Goal: Information Seeking & Learning: Learn about a topic

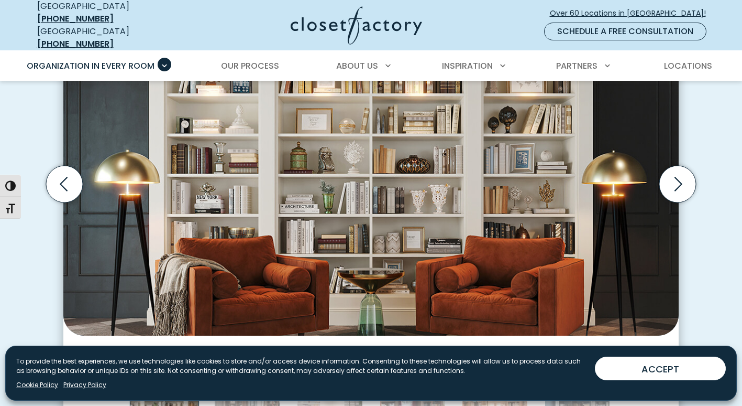
scroll to position [368, 0]
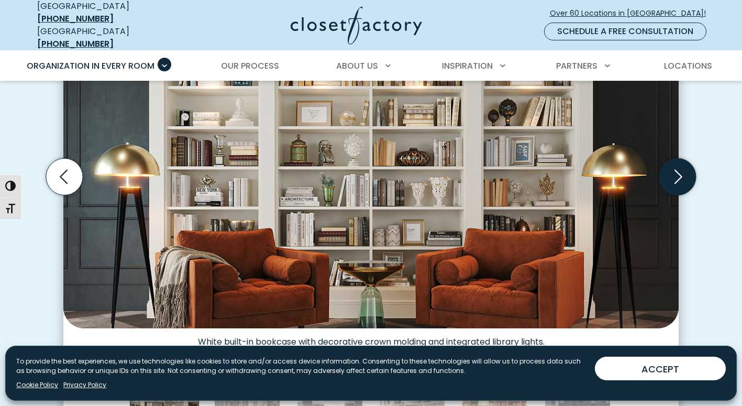
click at [675, 174] on icon "Next slide" at bounding box center [678, 176] width 37 height 37
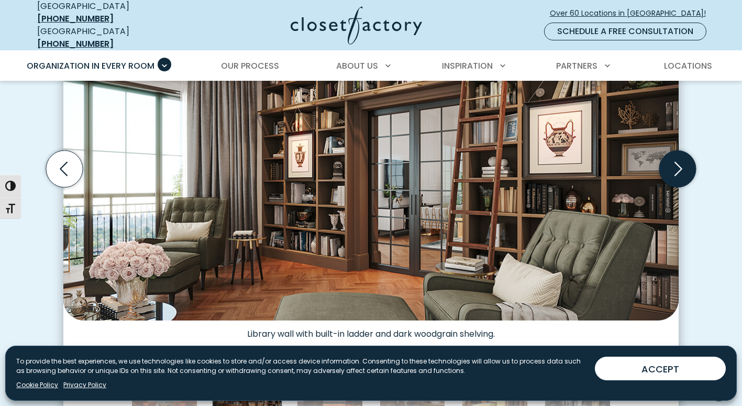
scroll to position [375, 0]
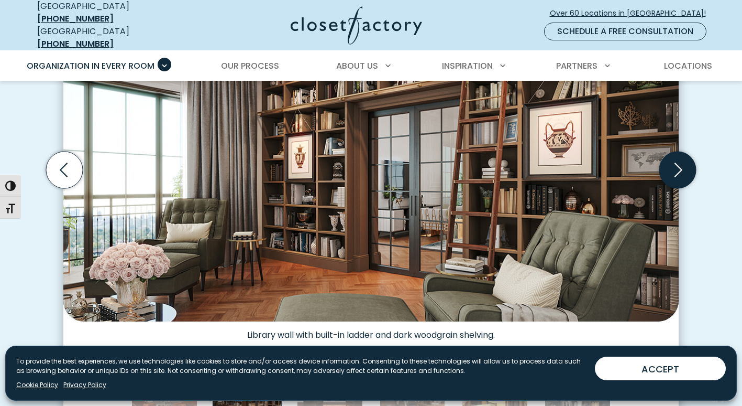
click at [681, 170] on icon "Next slide" at bounding box center [678, 169] width 37 height 37
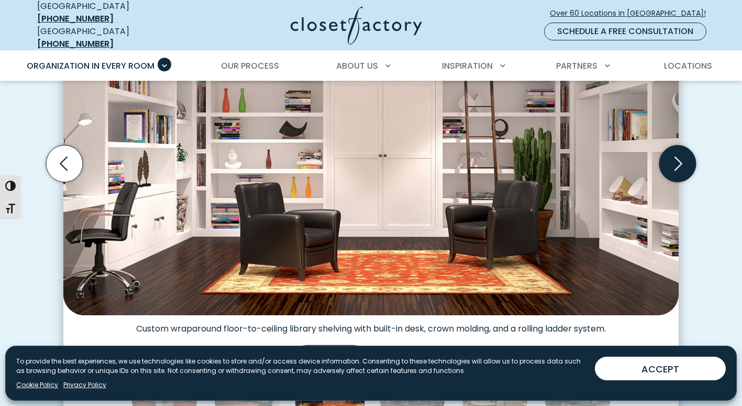
scroll to position [386, 0]
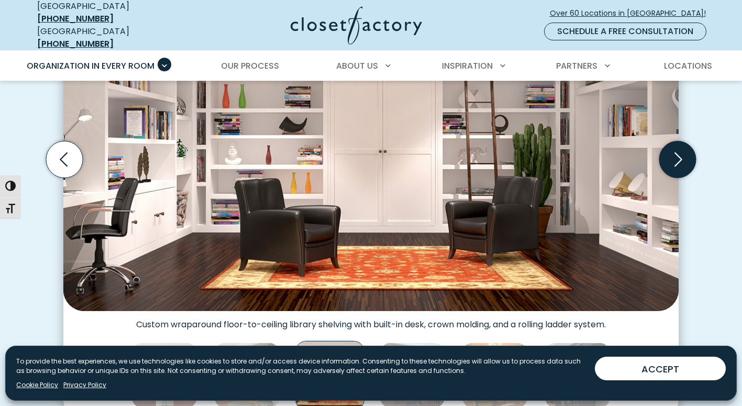
click at [681, 152] on icon "Next slide" at bounding box center [679, 159] width 8 height 14
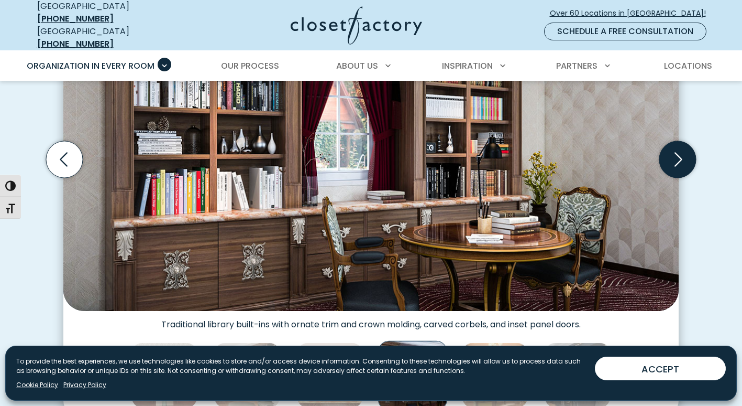
click at [683, 155] on icon "Next slide" at bounding box center [678, 159] width 37 height 37
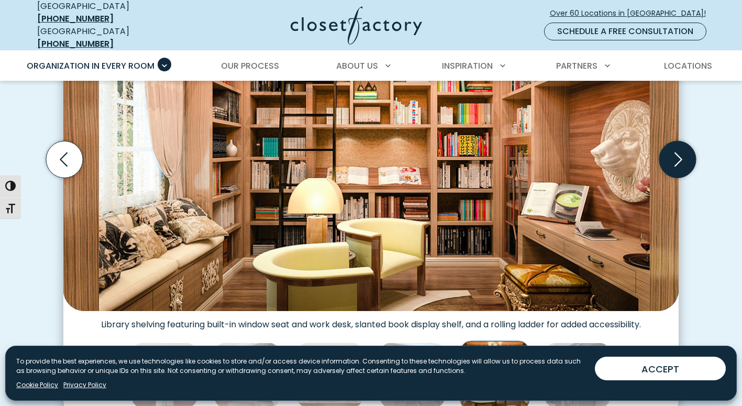
click at [684, 156] on icon "Next slide" at bounding box center [678, 159] width 37 height 37
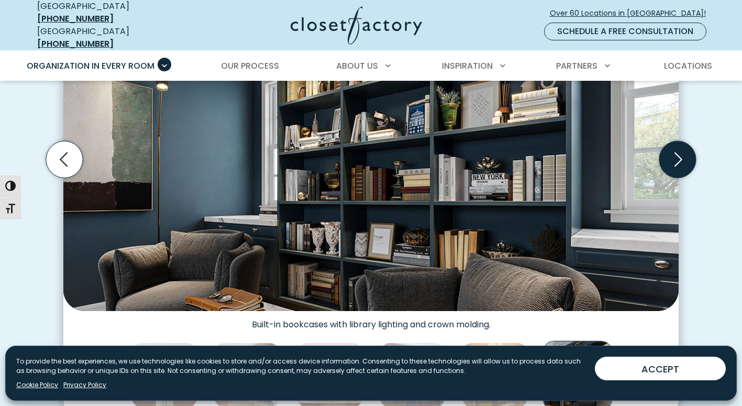
click at [684, 156] on icon "Next slide" at bounding box center [678, 159] width 37 height 37
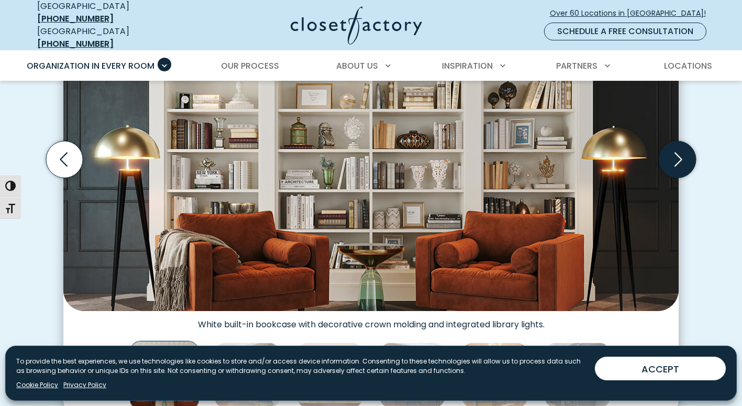
click at [684, 156] on icon "Next slide" at bounding box center [678, 159] width 37 height 37
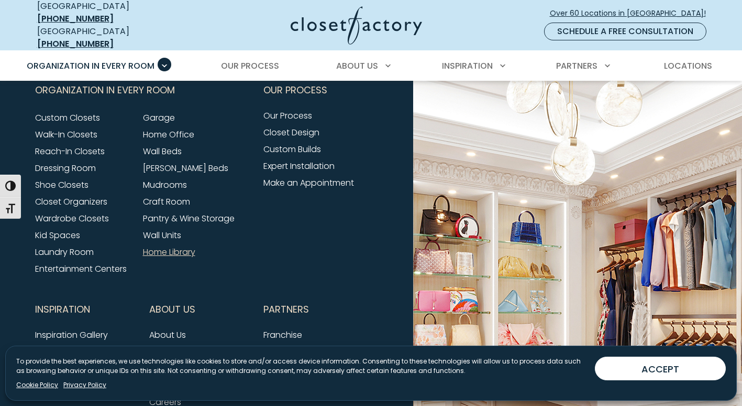
scroll to position [3330, 0]
click at [177, 164] on link "[PERSON_NAME] Beds" at bounding box center [185, 167] width 85 height 12
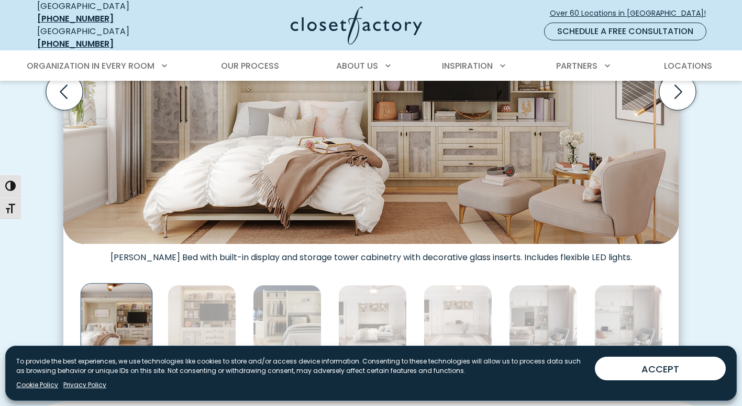
scroll to position [477, 0]
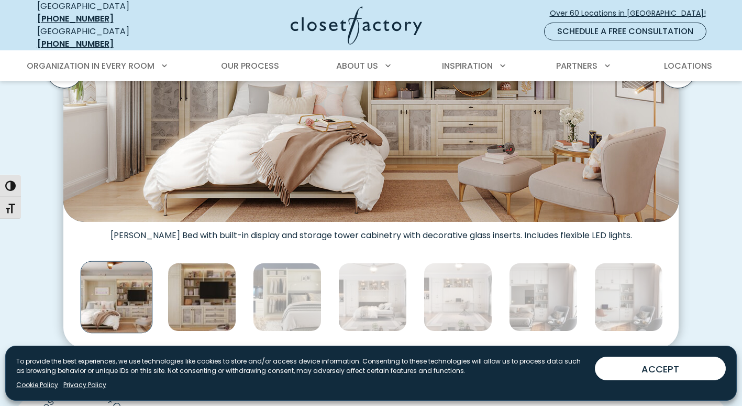
click at [205, 300] on img "Thumbnail Gallery" at bounding box center [202, 297] width 69 height 69
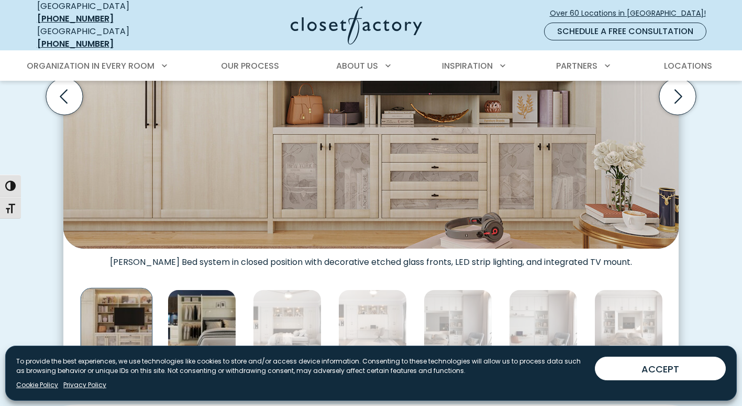
scroll to position [450, 0]
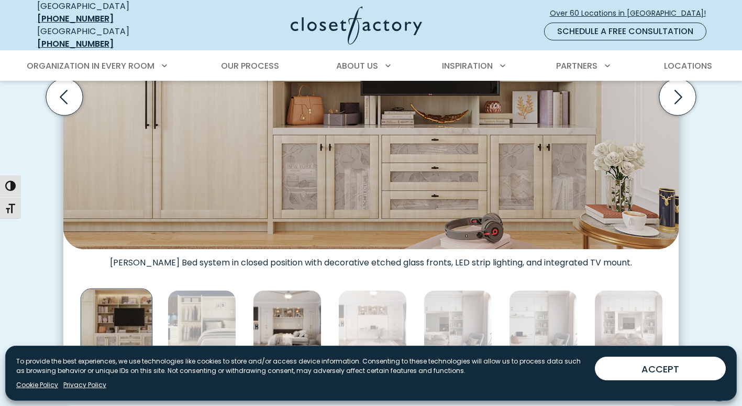
click at [281, 319] on img "Thumbnail Gallery" at bounding box center [287, 324] width 69 height 69
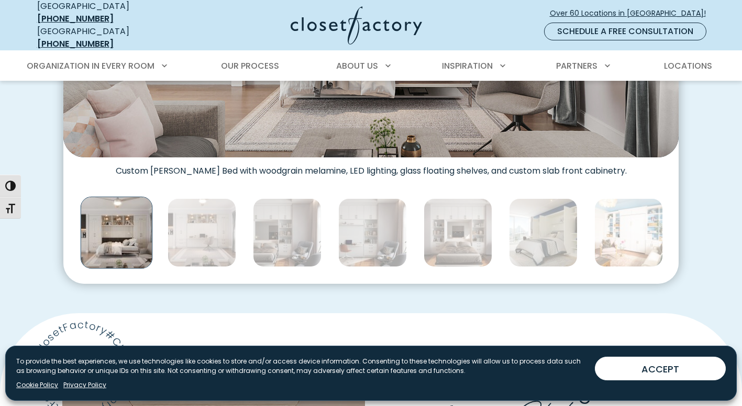
scroll to position [544, 0]
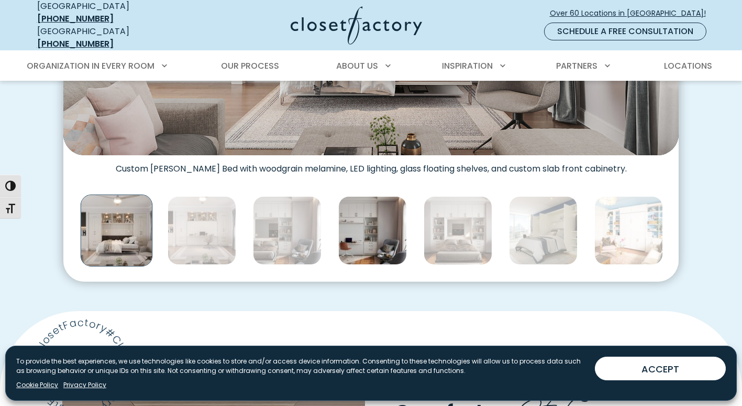
click at [359, 246] on img "Thumbnail Gallery" at bounding box center [372, 230] width 69 height 69
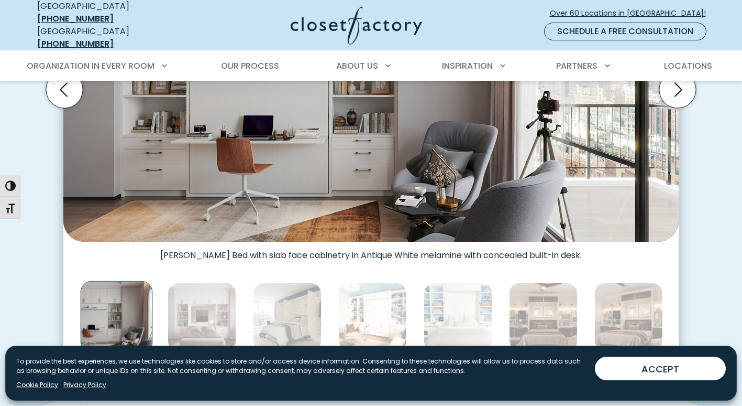
scroll to position [499, 0]
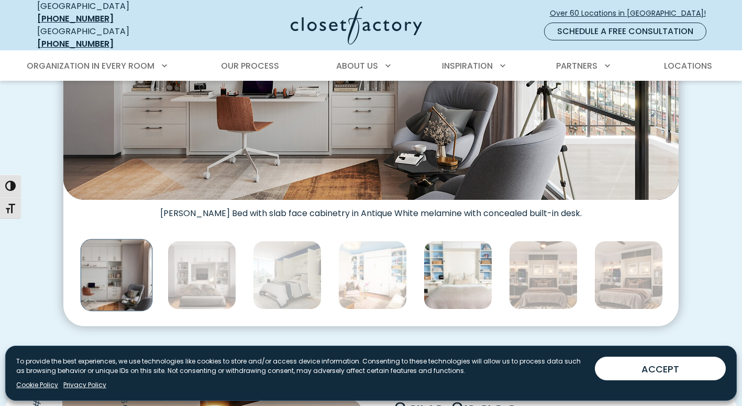
click at [448, 269] on img "Thumbnail Gallery" at bounding box center [458, 275] width 69 height 69
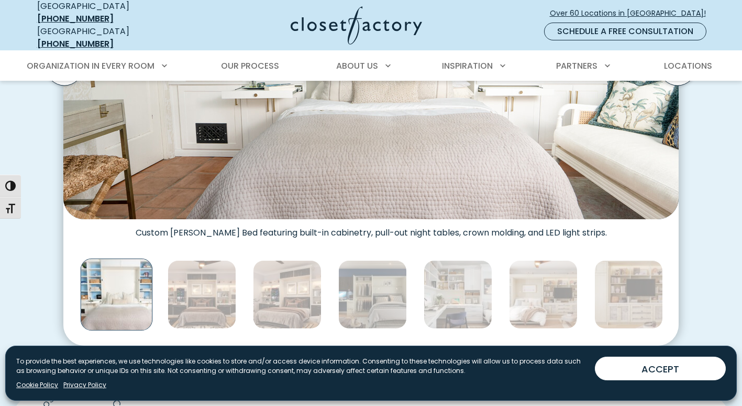
scroll to position [480, 0]
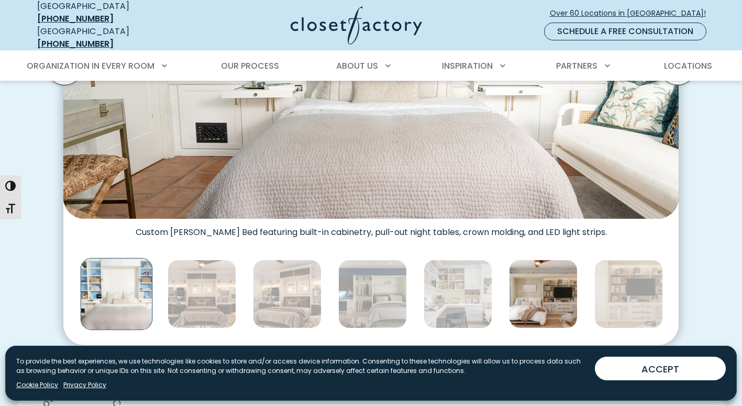
click at [531, 300] on img "Thumbnail Gallery" at bounding box center [543, 293] width 69 height 69
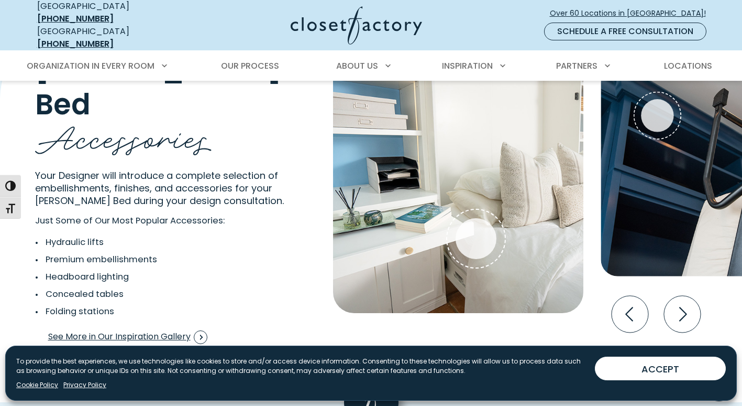
scroll to position [1909, 0]
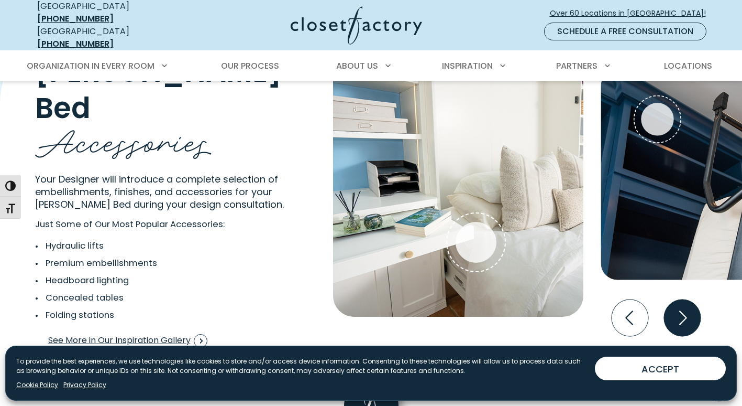
click at [684, 312] on icon "Next slide" at bounding box center [682, 317] width 37 height 37
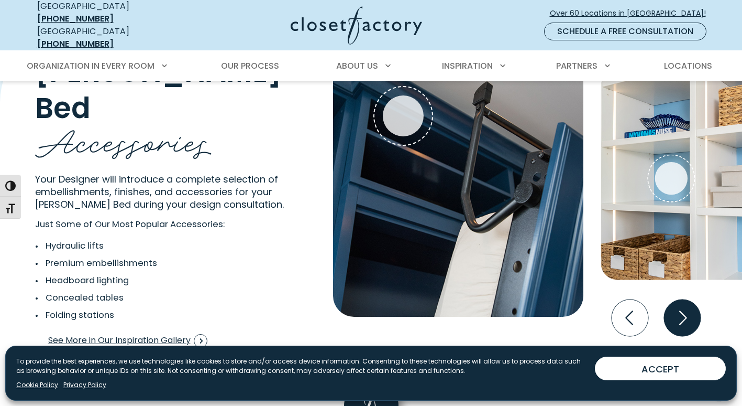
click at [684, 312] on icon "Next slide" at bounding box center [682, 317] width 37 height 37
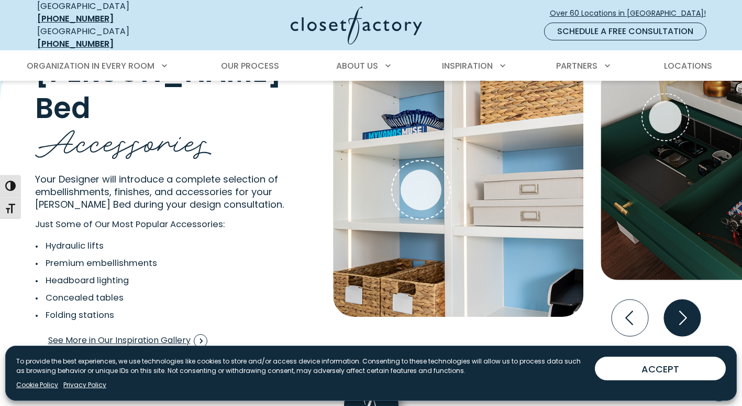
click at [684, 312] on icon "Next slide" at bounding box center [682, 317] width 37 height 37
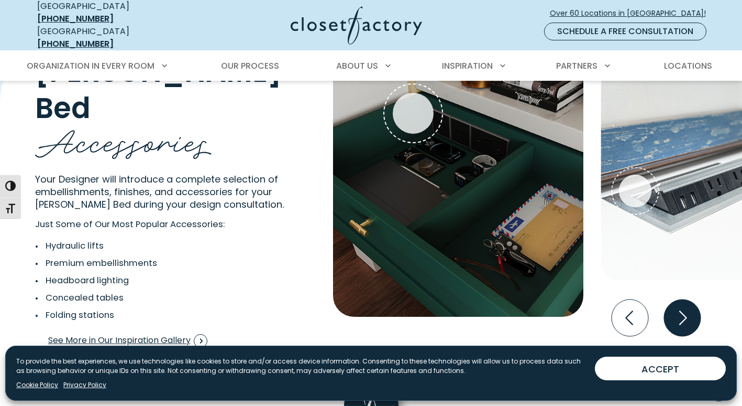
click at [684, 312] on icon "Next slide" at bounding box center [682, 317] width 37 height 37
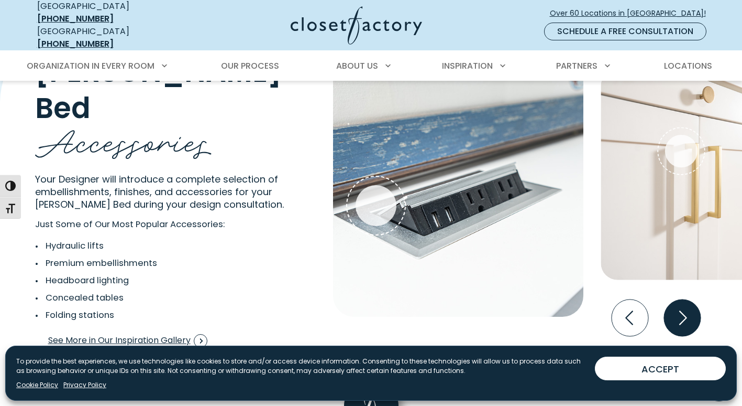
click at [684, 312] on icon "Next slide" at bounding box center [682, 317] width 37 height 37
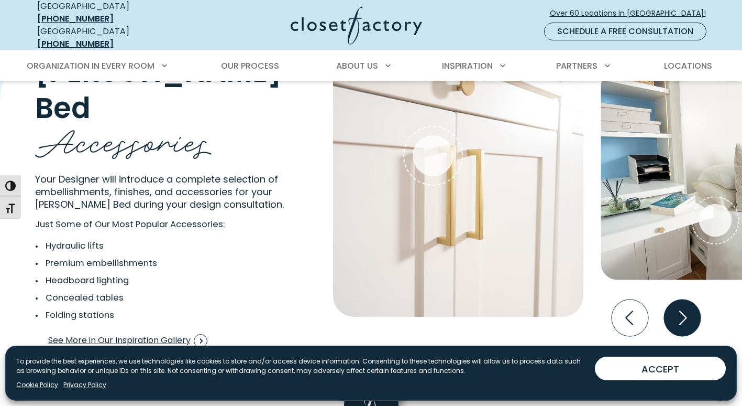
click at [684, 312] on icon "Next slide" at bounding box center [682, 317] width 37 height 37
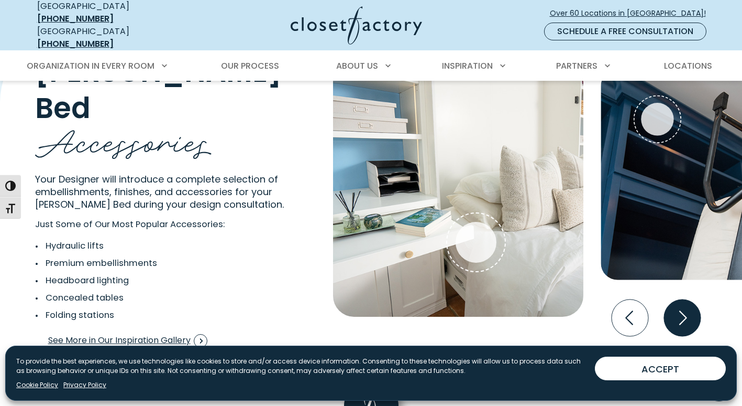
click at [684, 312] on icon "Next slide" at bounding box center [682, 317] width 37 height 37
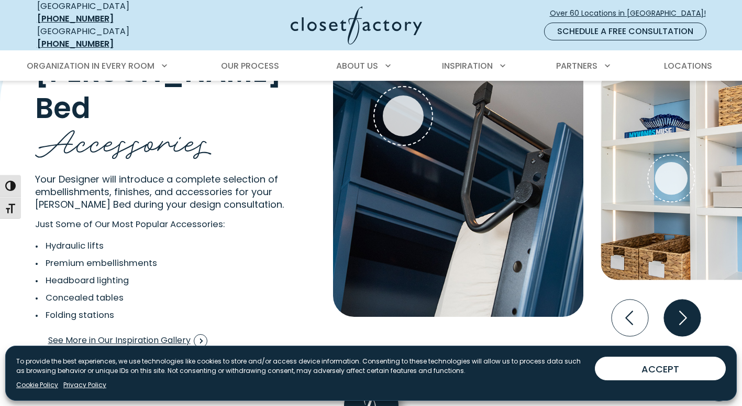
click at [684, 312] on icon "Next slide" at bounding box center [682, 317] width 37 height 37
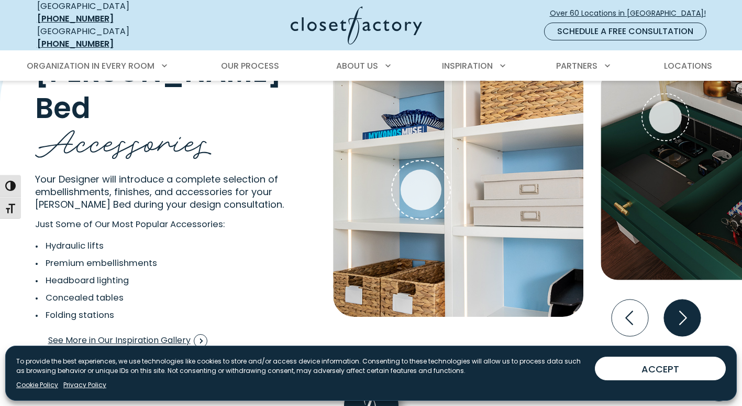
click at [685, 316] on icon "Next slide" at bounding box center [682, 317] width 37 height 37
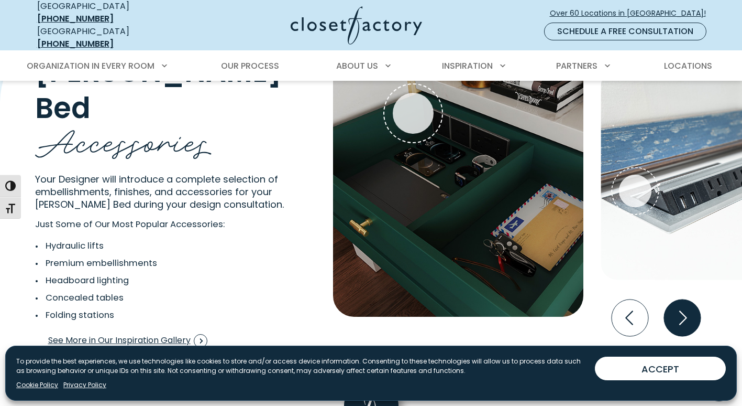
click at [685, 316] on icon "Next slide" at bounding box center [682, 317] width 37 height 37
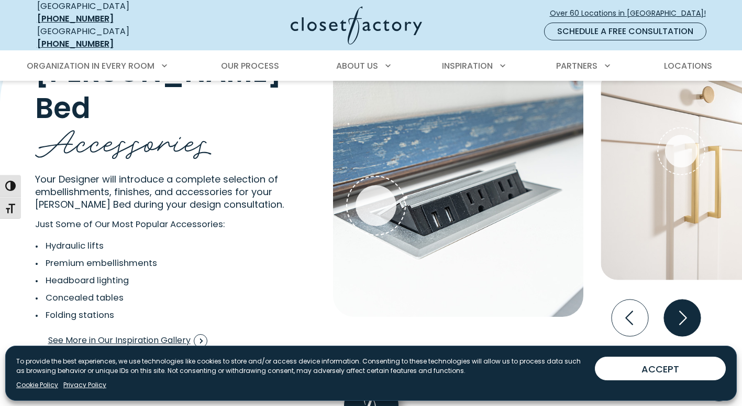
click at [685, 316] on icon "Next slide" at bounding box center [682, 317] width 37 height 37
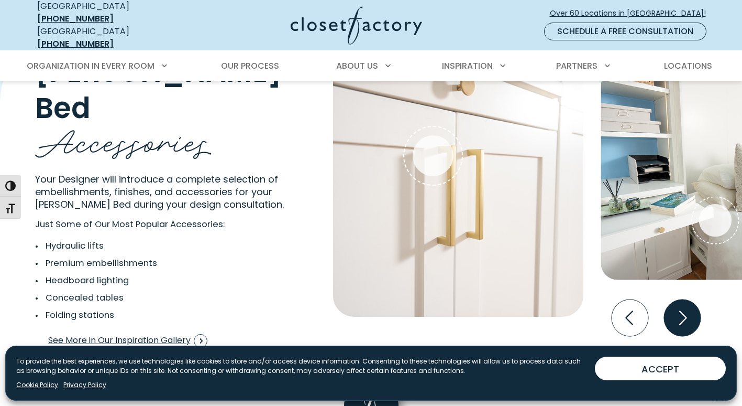
click at [685, 316] on icon "Next slide" at bounding box center [682, 317] width 37 height 37
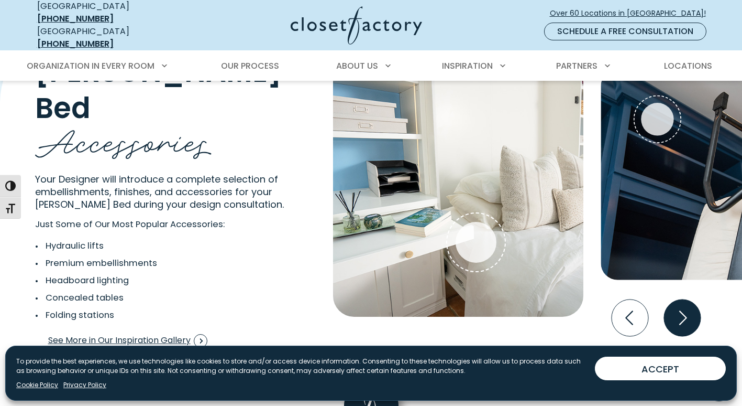
click at [685, 316] on icon "Next slide" at bounding box center [682, 317] width 37 height 37
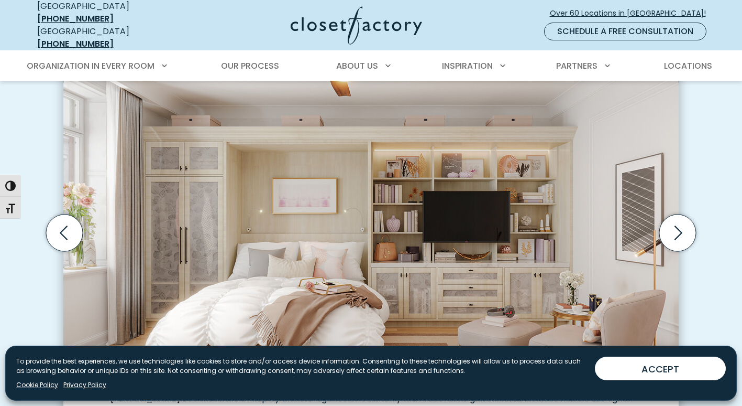
scroll to position [329, 0]
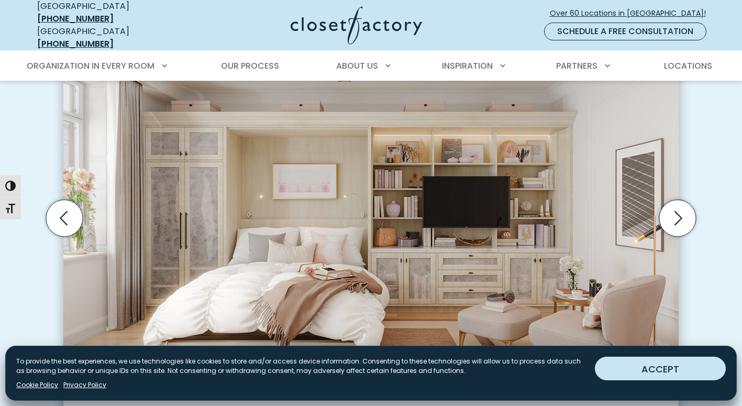
click at [651, 367] on button "ACCEPT" at bounding box center [660, 368] width 131 height 24
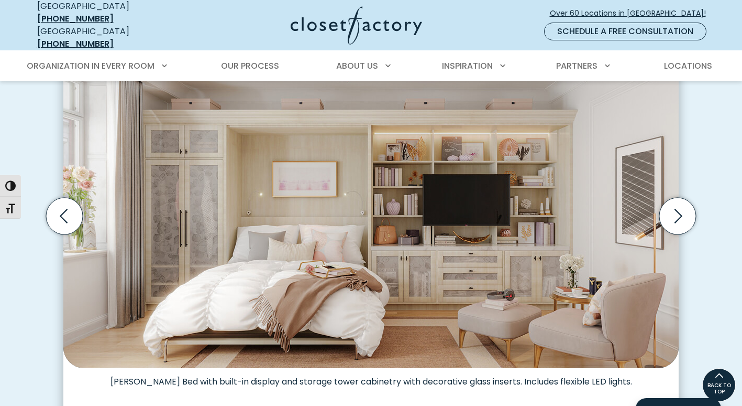
scroll to position [330, 0]
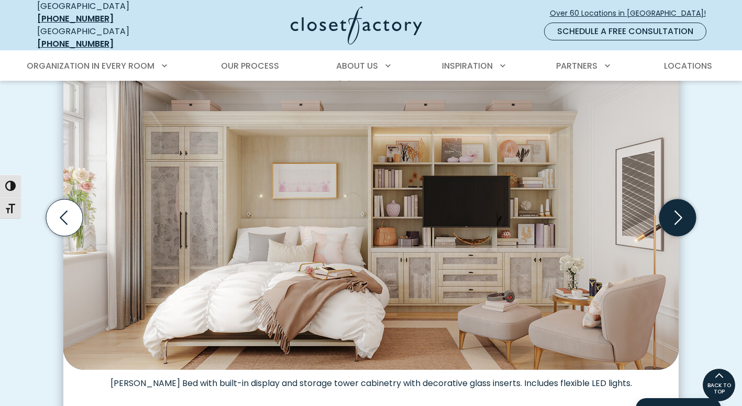
click at [671, 214] on icon "Next slide" at bounding box center [678, 217] width 37 height 37
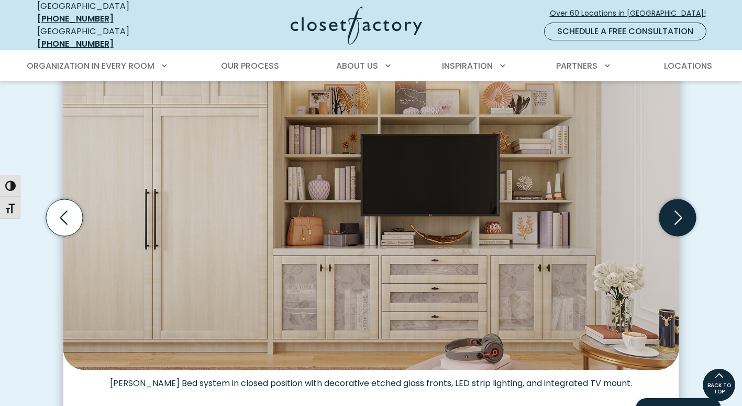
click at [671, 214] on icon "Next slide" at bounding box center [678, 217] width 37 height 37
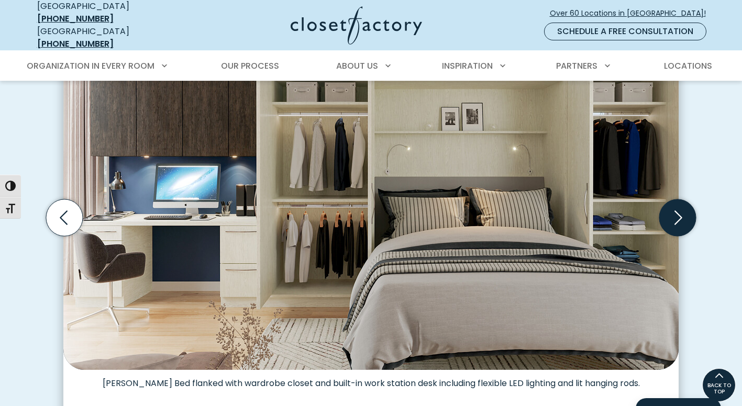
click at [671, 214] on icon "Next slide" at bounding box center [678, 217] width 37 height 37
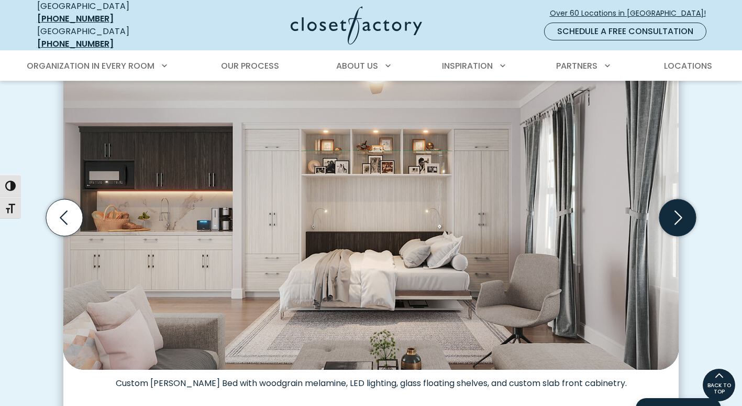
click at [676, 212] on icon "Next slide" at bounding box center [678, 217] width 37 height 37
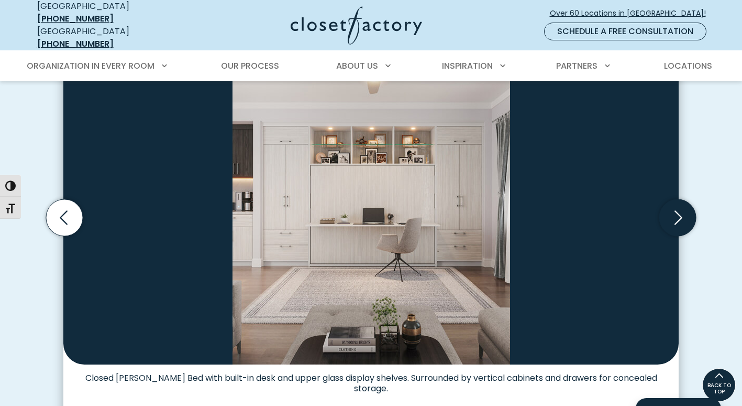
click at [676, 212] on icon "Next slide" at bounding box center [678, 217] width 37 height 37
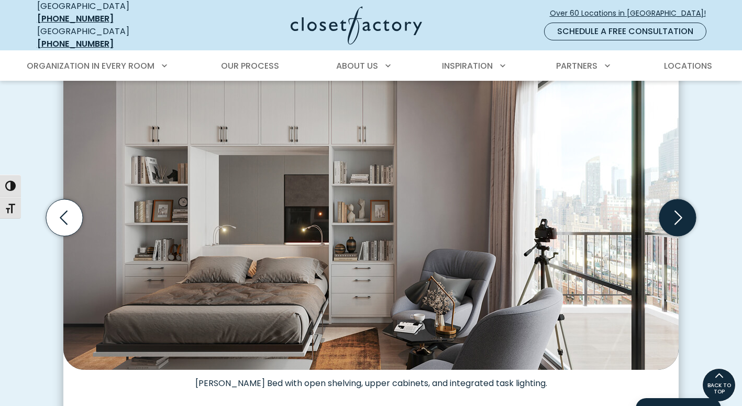
click at [676, 212] on icon "Next slide" at bounding box center [678, 217] width 37 height 37
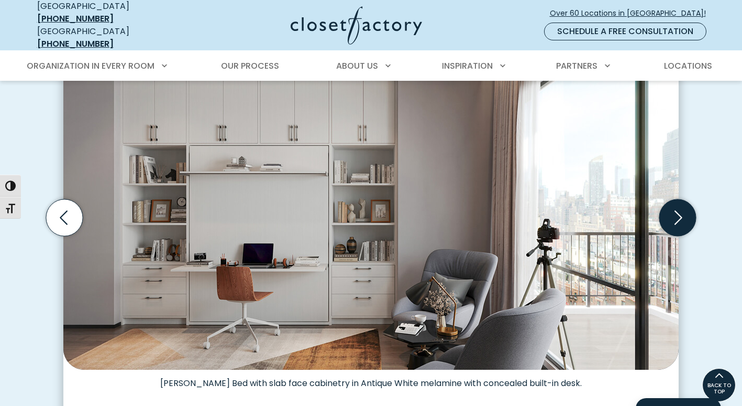
click at [676, 212] on icon "Next slide" at bounding box center [678, 217] width 37 height 37
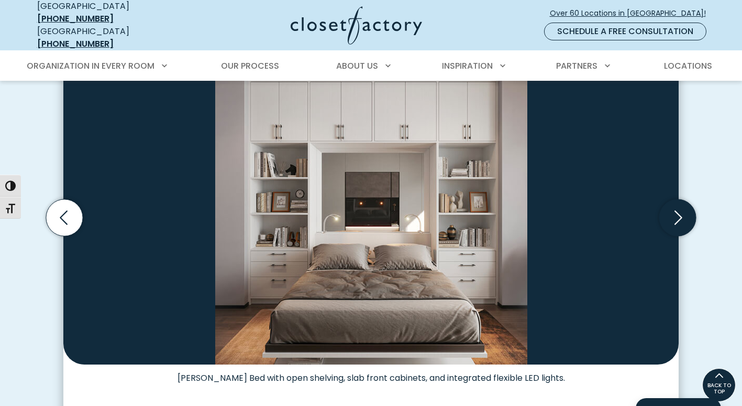
click at [676, 212] on icon "Next slide" at bounding box center [678, 217] width 37 height 37
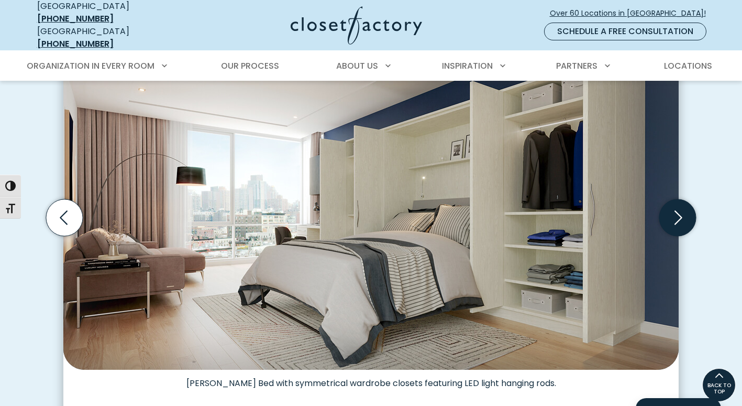
click at [676, 212] on icon "Next slide" at bounding box center [678, 217] width 37 height 37
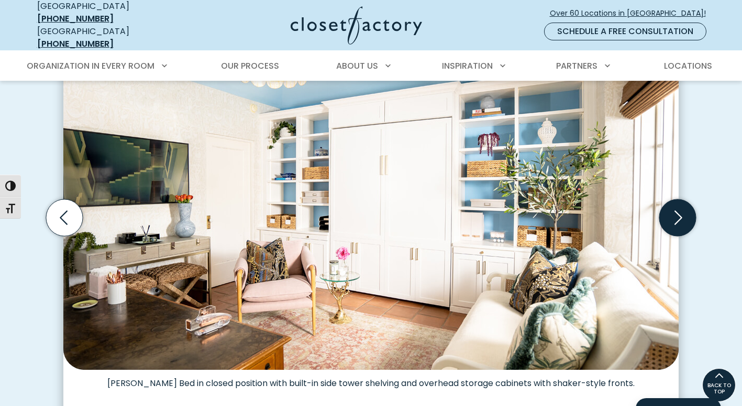
click at [676, 212] on icon "Next slide" at bounding box center [678, 217] width 37 height 37
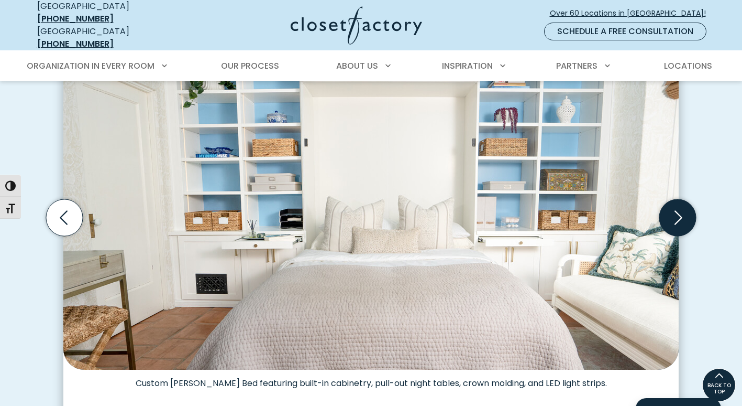
click at [676, 212] on icon "Next slide" at bounding box center [678, 217] width 37 height 37
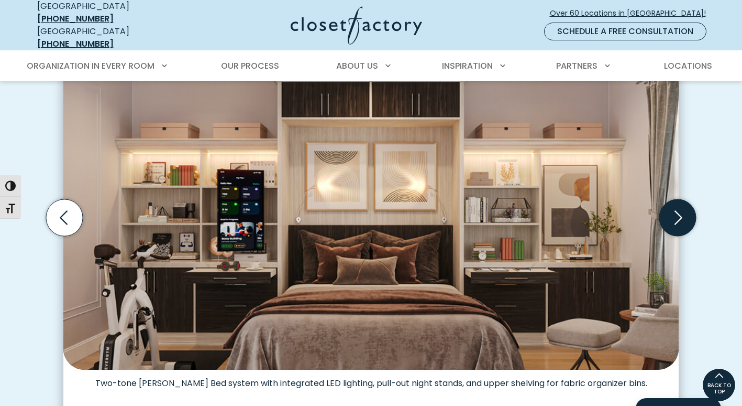
click at [676, 212] on icon "Next slide" at bounding box center [678, 217] width 37 height 37
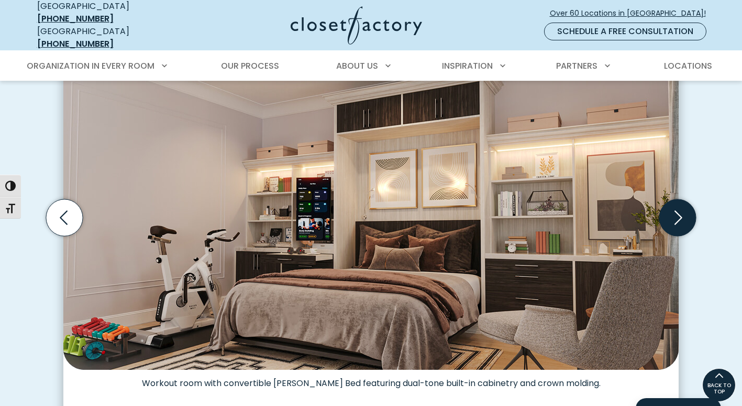
click at [676, 212] on icon "Next slide" at bounding box center [678, 217] width 37 height 37
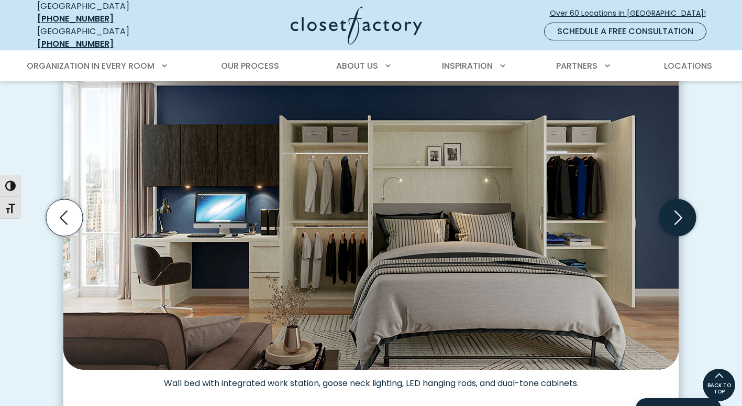
click at [676, 212] on icon "Next slide" at bounding box center [678, 217] width 37 height 37
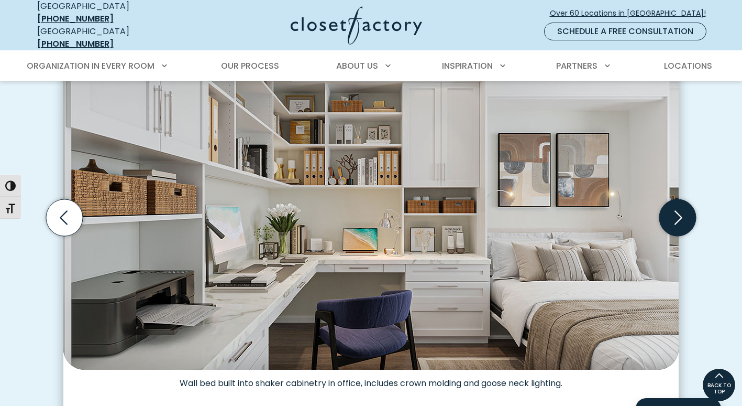
click at [676, 212] on icon "Next slide" at bounding box center [678, 217] width 37 height 37
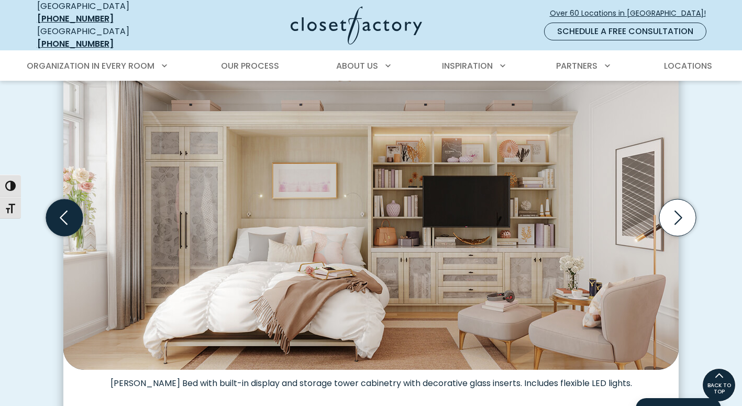
click at [68, 209] on icon "Previous slide" at bounding box center [64, 217] width 37 height 37
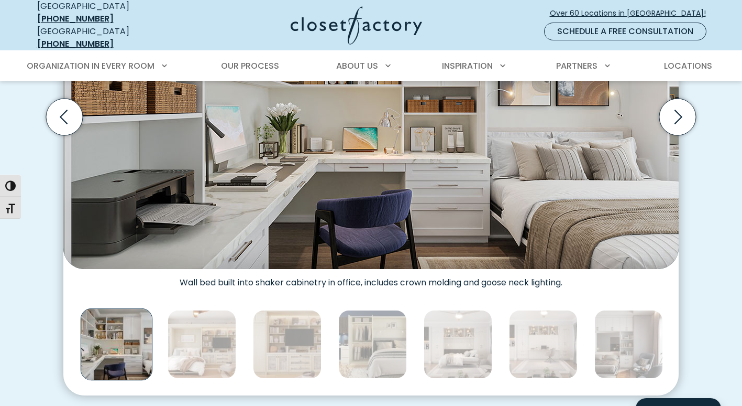
scroll to position [434, 0]
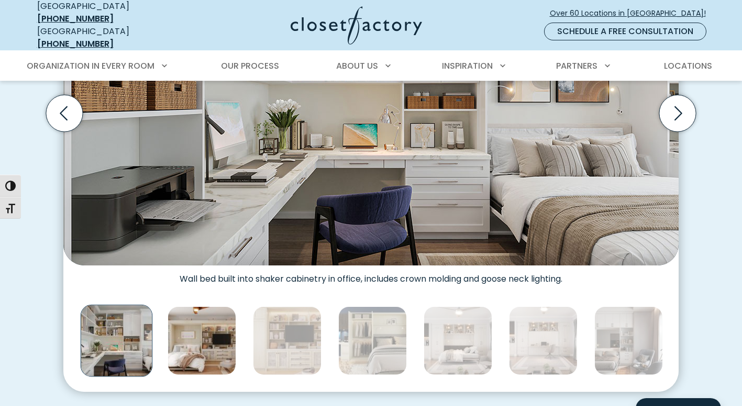
click at [213, 344] on img "Thumbnail Gallery" at bounding box center [202, 340] width 69 height 69
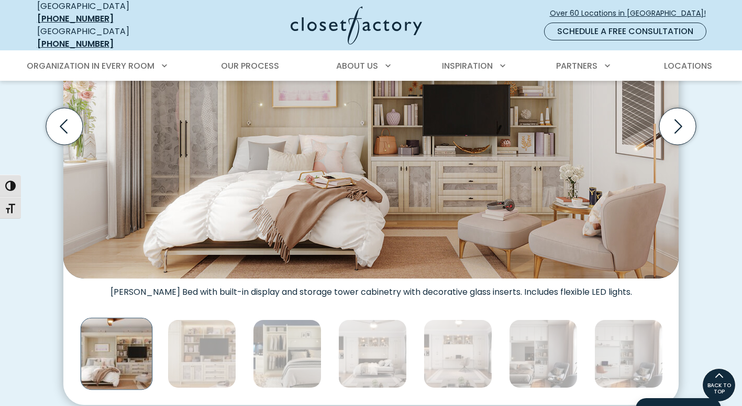
scroll to position [411, 0]
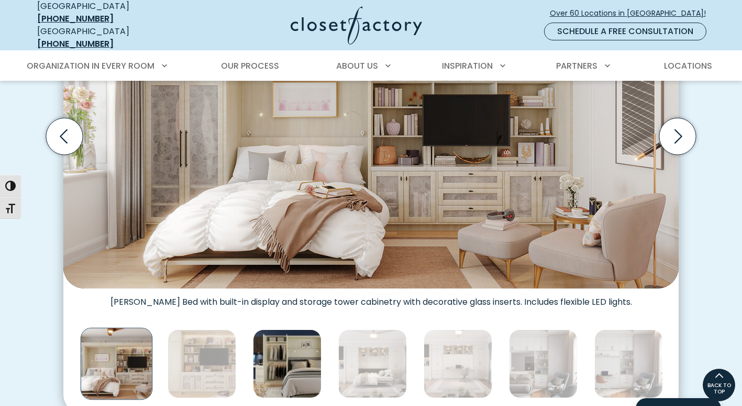
click at [279, 351] on img "Thumbnail Gallery" at bounding box center [287, 363] width 69 height 69
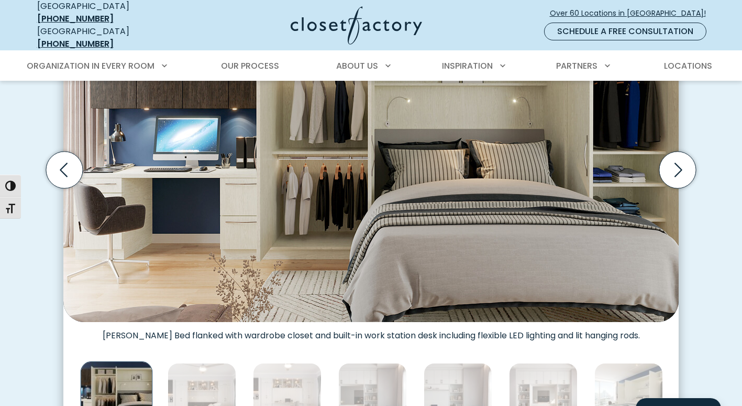
scroll to position [393, 0]
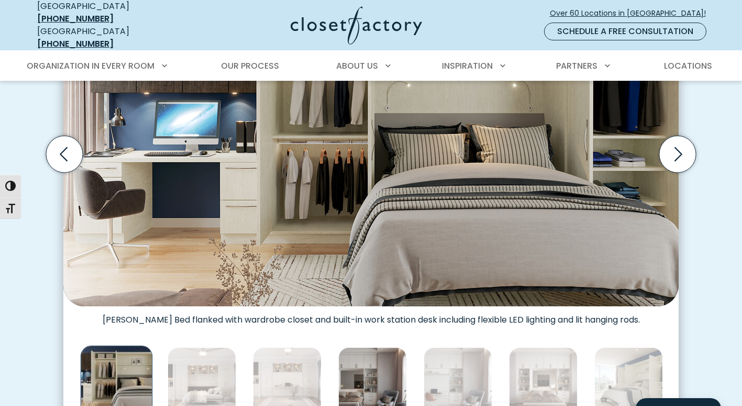
click at [360, 380] on img "Thumbnail Gallery" at bounding box center [372, 381] width 69 height 69
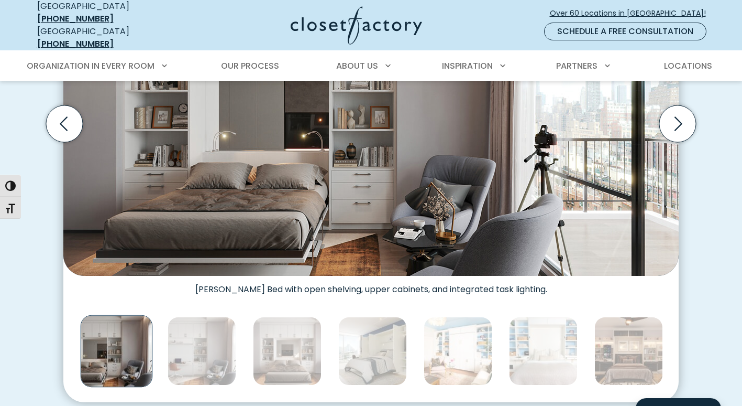
scroll to position [425, 0]
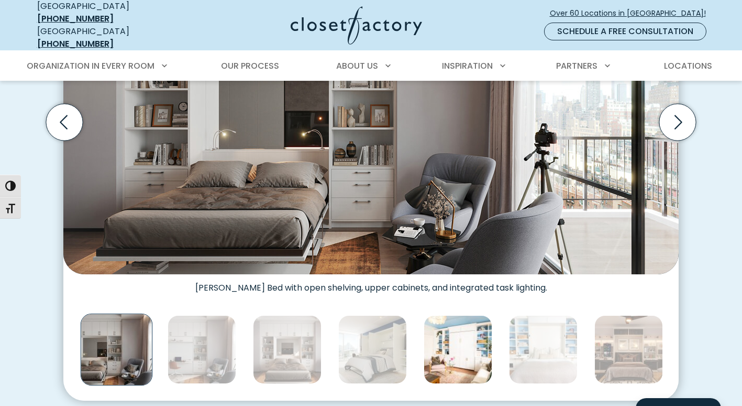
click at [456, 352] on img "Thumbnail Gallery" at bounding box center [458, 349] width 69 height 69
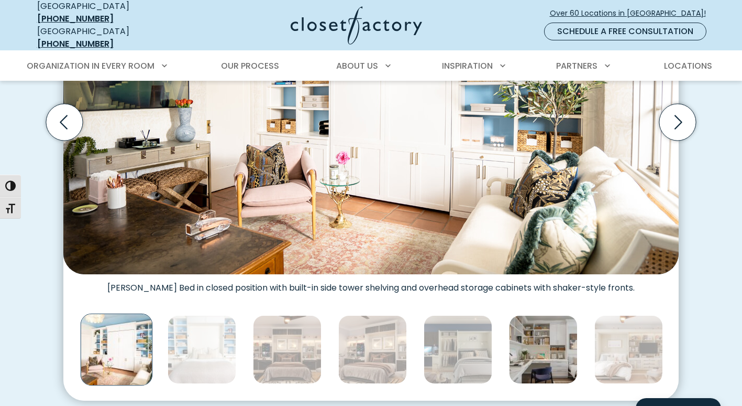
click at [547, 353] on img "Thumbnail Gallery" at bounding box center [543, 349] width 69 height 69
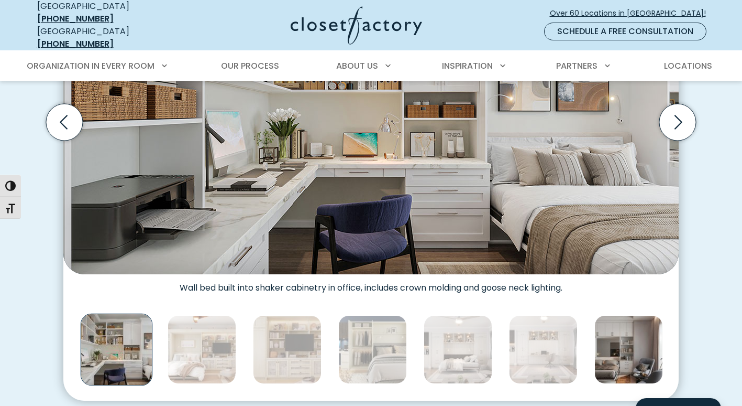
click at [606, 354] on img "Thumbnail Gallery" at bounding box center [629, 349] width 69 height 69
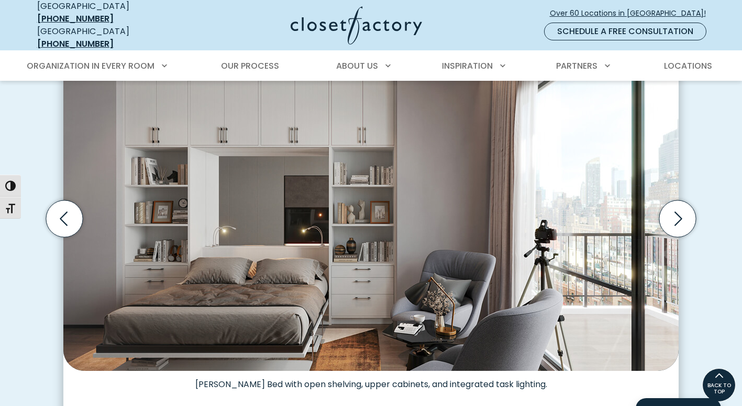
scroll to position [328, 0]
click at [684, 210] on icon "Next slide" at bounding box center [678, 219] width 37 height 37
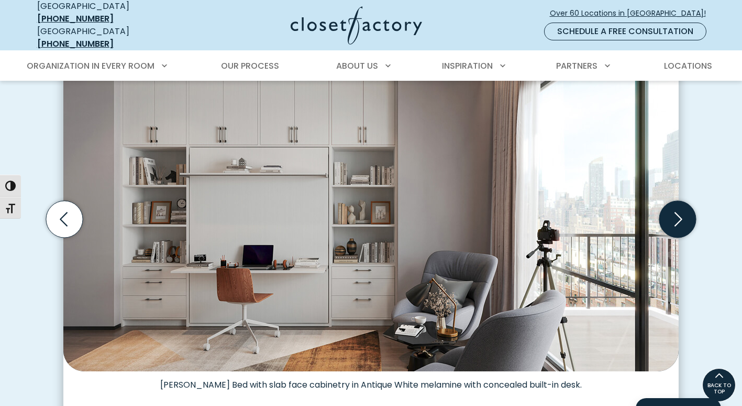
click at [683, 211] on icon "Next slide" at bounding box center [678, 219] width 37 height 37
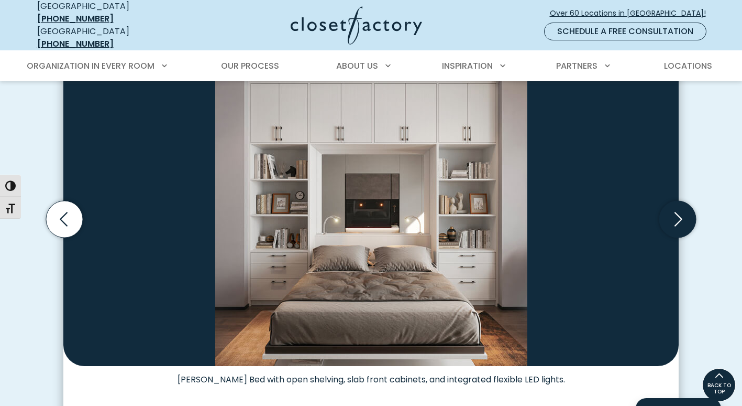
click at [683, 211] on icon "Next slide" at bounding box center [678, 219] width 37 height 37
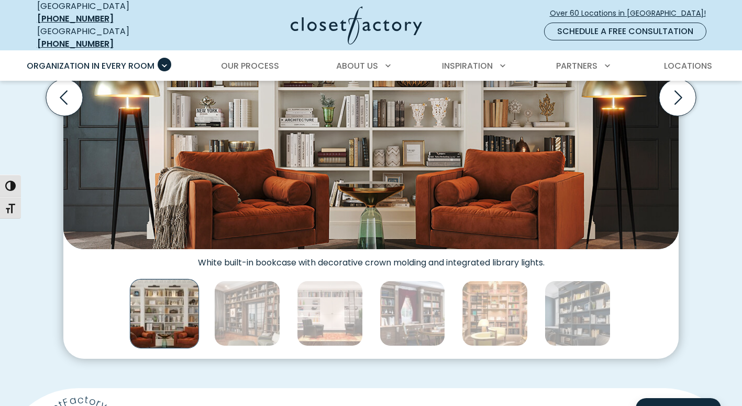
scroll to position [448, 0]
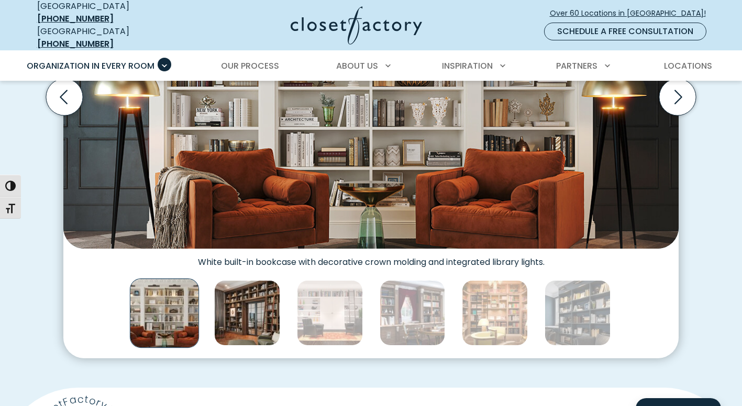
click at [236, 308] on img "Thumbnail Gallery" at bounding box center [247, 313] width 66 height 66
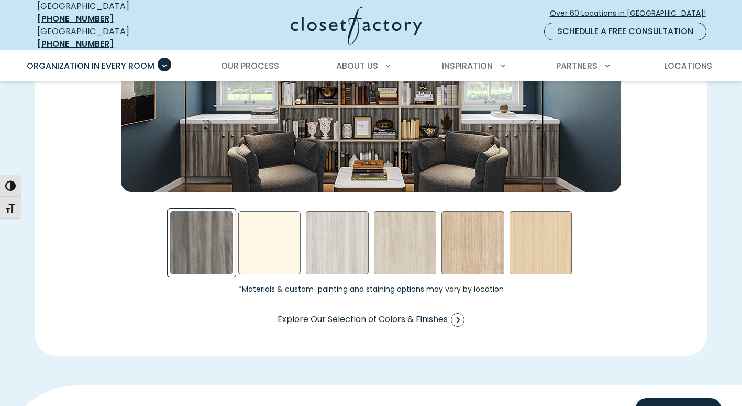
scroll to position [1664, 0]
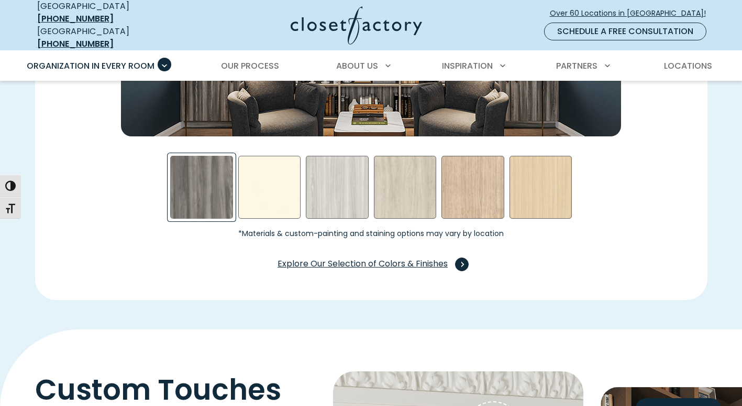
click at [354, 262] on span "Explore Our Selection of Colors & Finishes" at bounding box center [371, 264] width 187 height 14
